Goal: Task Accomplishment & Management: Manage account settings

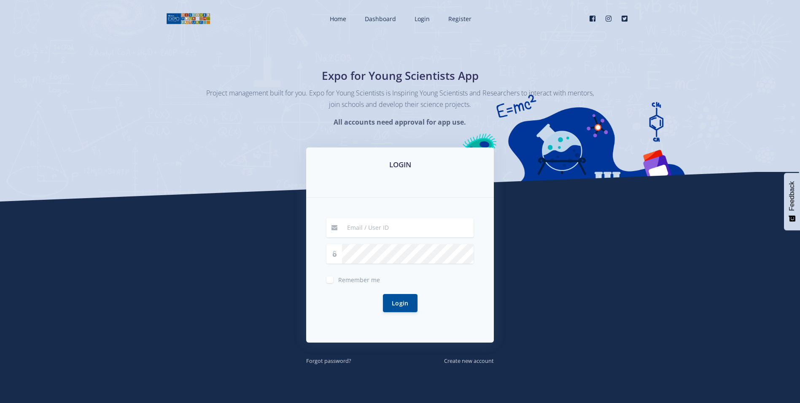
type input "[EMAIL_ADDRESS][DOMAIN_NAME]"
click at [430, 224] on input "[EMAIL_ADDRESS][DOMAIN_NAME]" at bounding box center [408, 227] width 132 height 19
click at [325, 303] on div "[EMAIL_ADDRESS][DOMAIN_NAME] Remember me Login" at bounding box center [400, 269] width 188 height 145
click at [400, 310] on button "Login" at bounding box center [400, 302] width 35 height 18
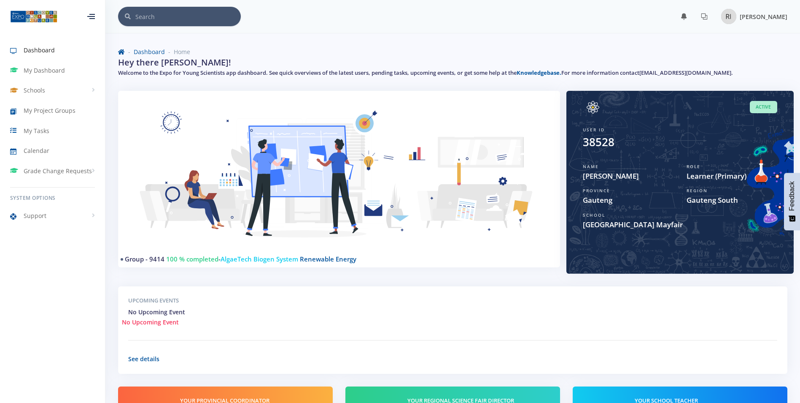
click at [757, 17] on span "Raghad Irhuma" at bounding box center [764, 17] width 48 height 8
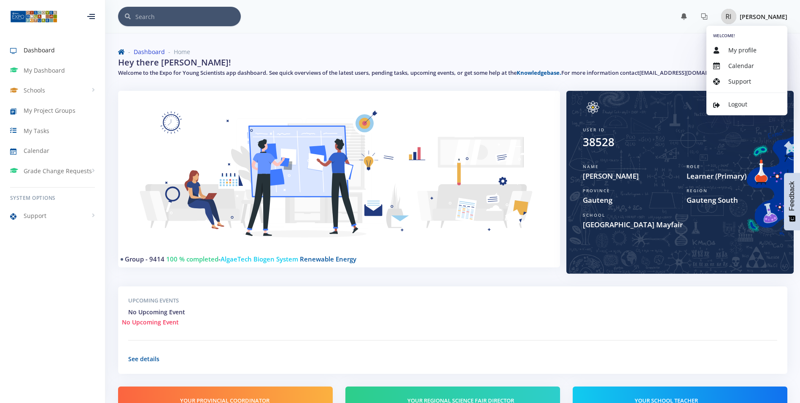
click at [159, 54] on link "Dashboard" at bounding box center [149, 52] width 31 height 8
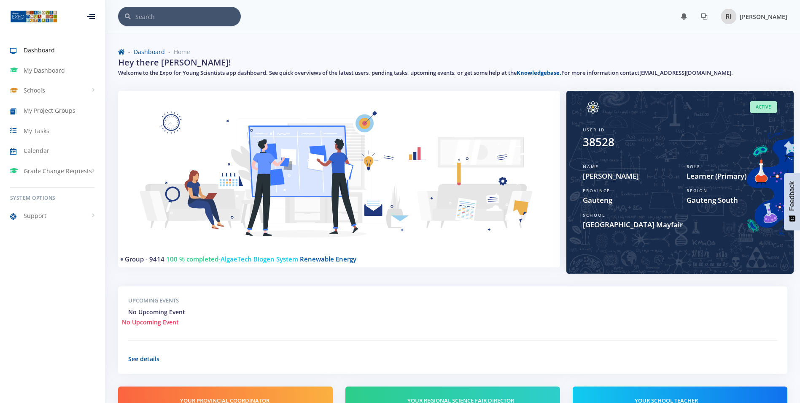
click at [772, 18] on span "Raghad Irhuma" at bounding box center [764, 17] width 48 height 8
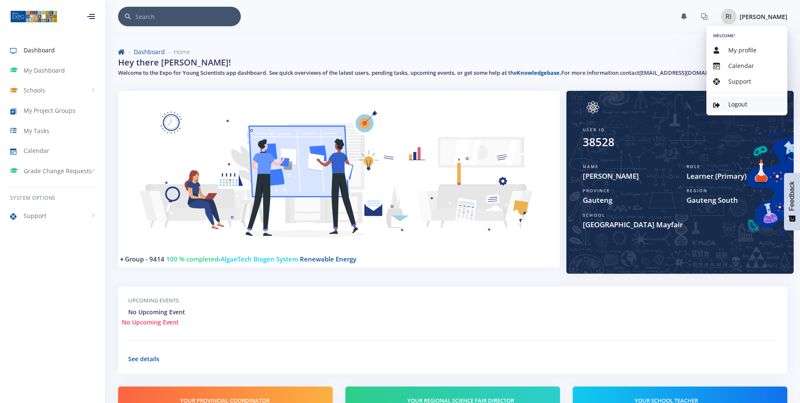
click at [735, 102] on span "Logout" at bounding box center [738, 104] width 19 height 8
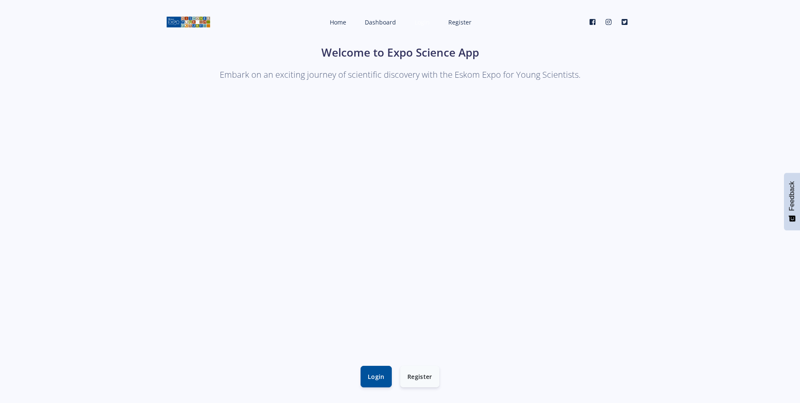
click at [426, 22] on span "Login" at bounding box center [422, 22] width 15 height 8
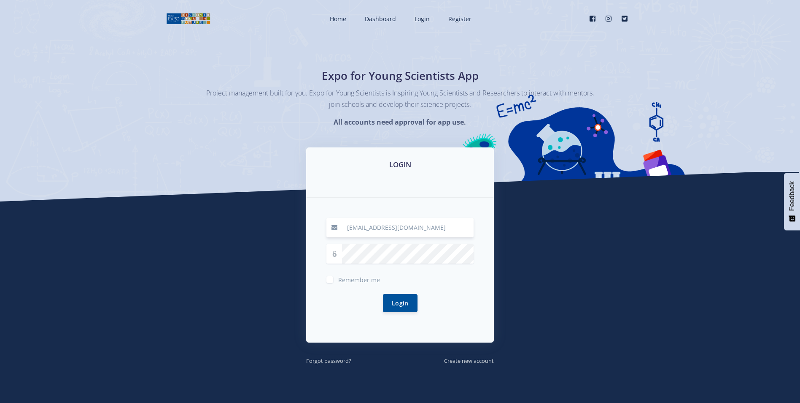
click at [440, 222] on input "[EMAIL_ADDRESS][DOMAIN_NAME]" at bounding box center [408, 227] width 132 height 19
drag, startPoint x: 428, startPoint y: 226, endPoint x: 346, endPoint y: 235, distance: 83.2
click at [346, 235] on input "[EMAIL_ADDRESS][DOMAIN_NAME]" at bounding box center [408, 227] width 132 height 19
type input "lemarionare"
click at [419, 233] on input "lemarionare" at bounding box center [408, 227] width 132 height 19
